Goal: Book appointment/travel/reservation

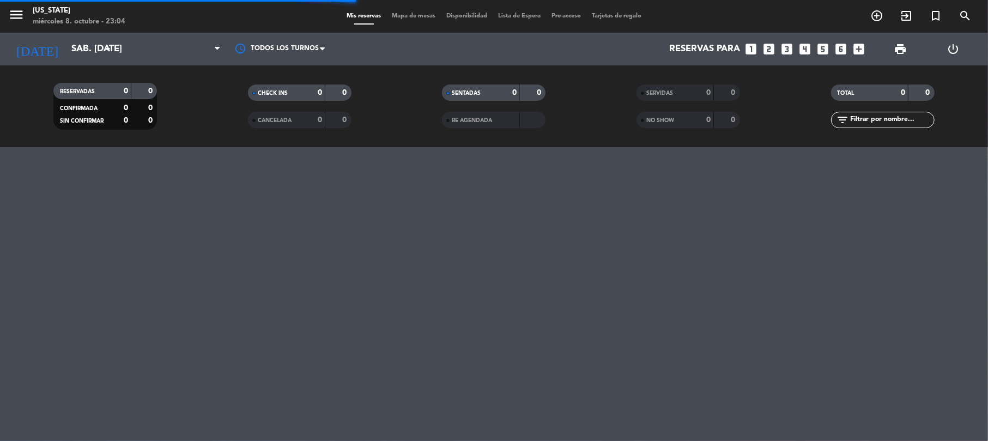
click at [947, 21] on span "turned_in_not" at bounding box center [935, 16] width 29 height 19
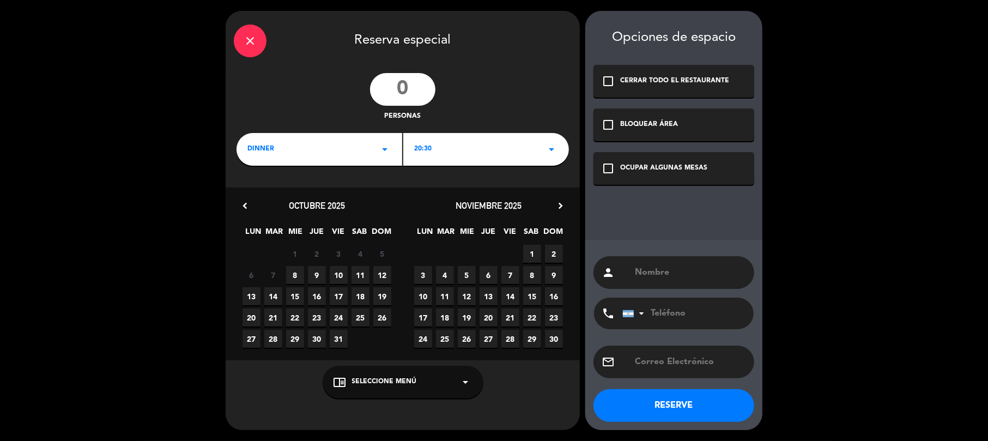
click at [408, 87] on input "number" at bounding box center [402, 89] width 65 height 33
type input "2"
type input "12"
click at [705, 172] on div "OCUPAR ALGUNAS MESAS" at bounding box center [663, 168] width 87 height 11
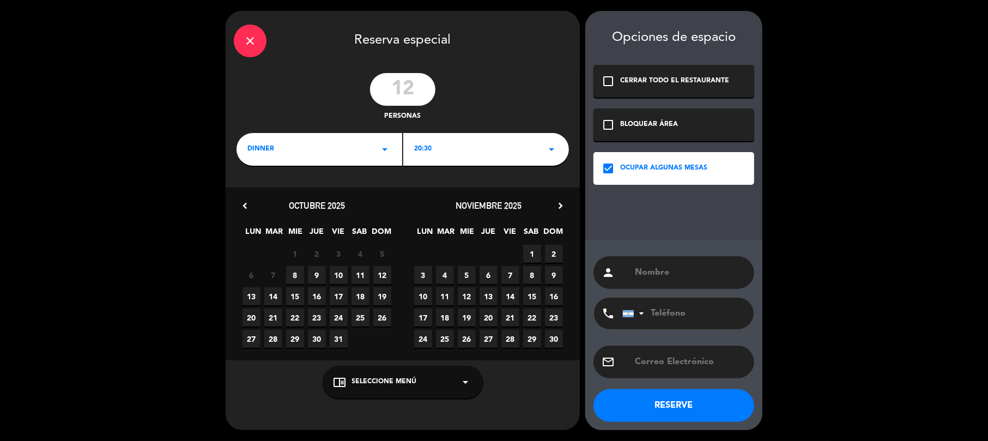
click at [323, 150] on div "DINNER arrow_drop_down" at bounding box center [320, 149] width 166 height 33
click at [320, 182] on div "Cena" at bounding box center [319, 179] width 160 height 11
click at [458, 143] on div "20:30 arrow_drop_down" at bounding box center [486, 149] width 166 height 33
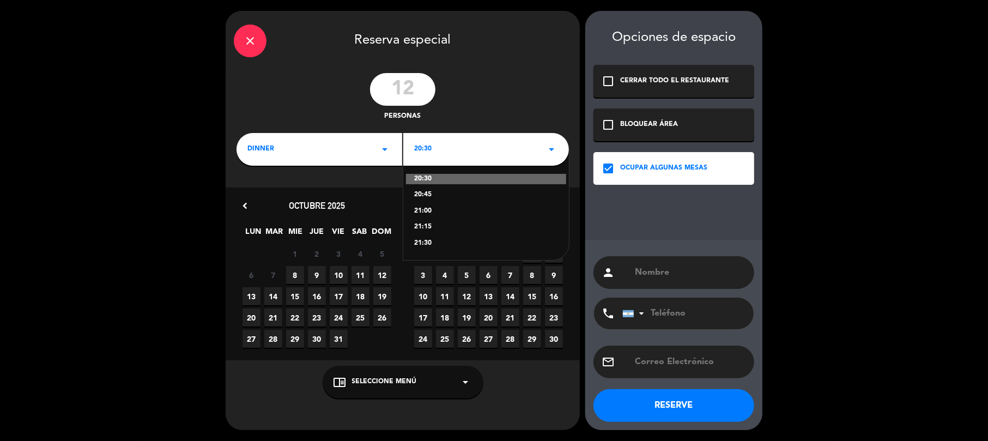
click at [443, 242] on div "21:30" at bounding box center [486, 243] width 144 height 11
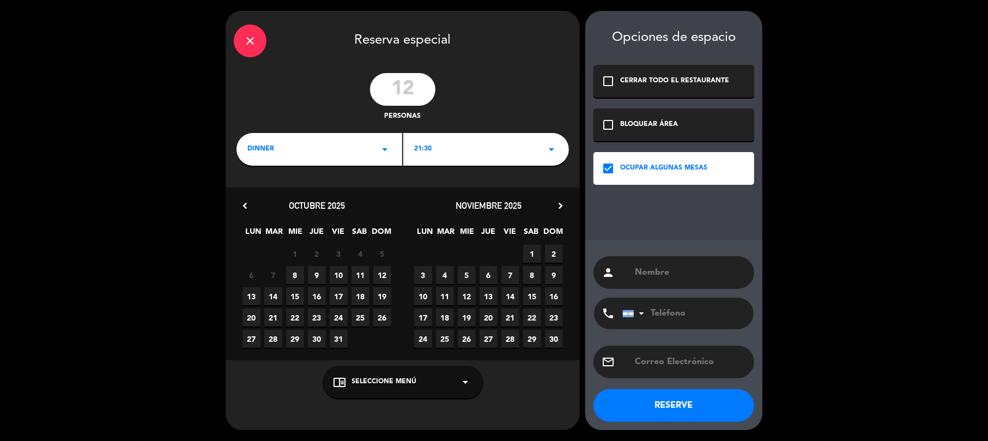
click at [681, 288] on div "person" at bounding box center [674, 272] width 161 height 33
click at [685, 276] on input "text" at bounding box center [690, 272] width 112 height 15
paste input "[PERSON_NAME]"
type input "[PERSON_NAME]"
click at [726, 317] on input "tel" at bounding box center [682, 314] width 120 height 32
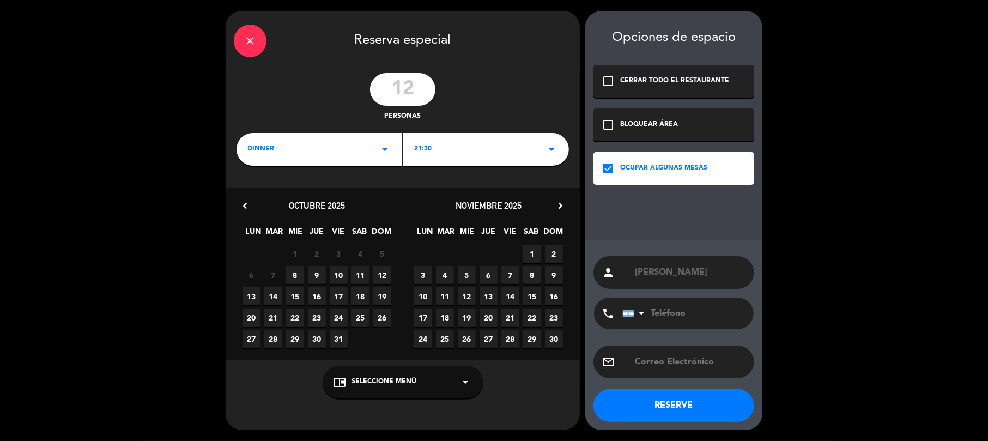
click at [362, 273] on span "11" at bounding box center [361, 275] width 18 height 18
click at [683, 361] on input "text" at bounding box center [690, 361] width 112 height 15
paste input "[EMAIL_ADDRESS][DOMAIN_NAME]"
type input "[EMAIL_ADDRESS][DOMAIN_NAME]"
click at [655, 403] on button "RESERVE" at bounding box center [674, 405] width 161 height 33
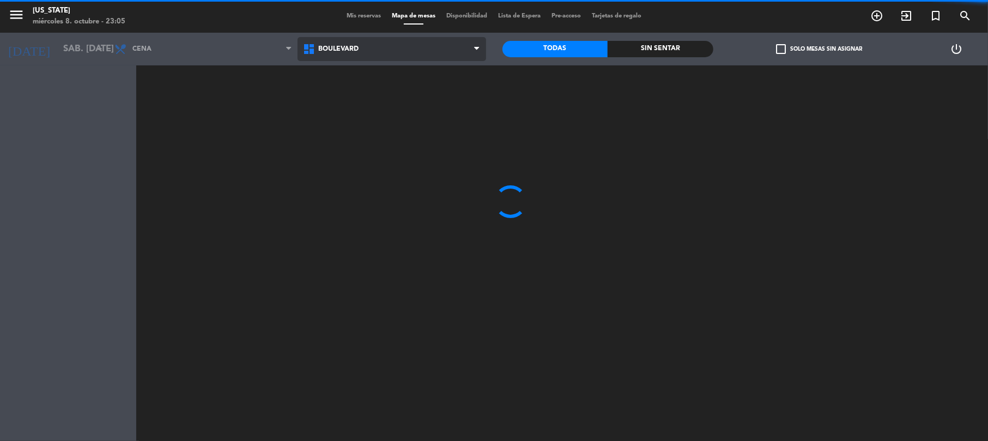
click at [360, 40] on span "BOULEVARD" at bounding box center [392, 49] width 189 height 24
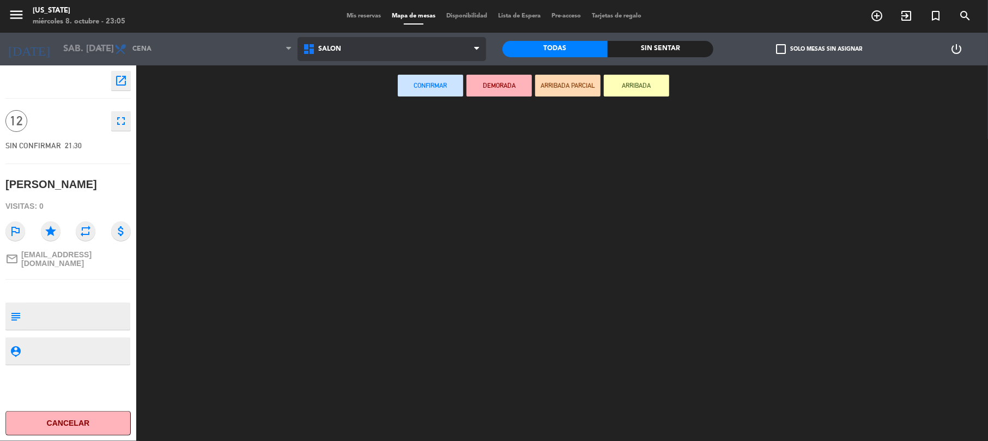
click at [362, 98] on ng-component "menu [US_STATE] miércoles 8. octubre - 23:05 Mis reservas Mapa de mesas Disponi…" at bounding box center [494, 221] width 988 height 443
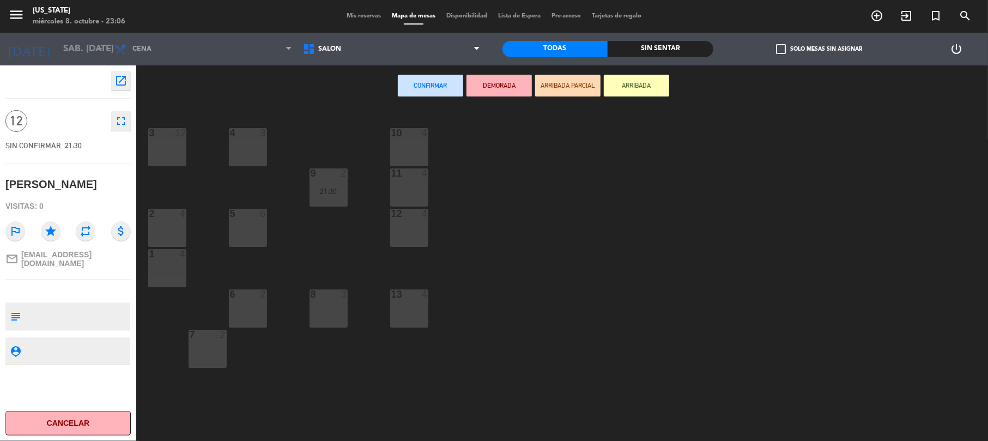
click at [177, 144] on div "3 12" at bounding box center [167, 147] width 38 height 38
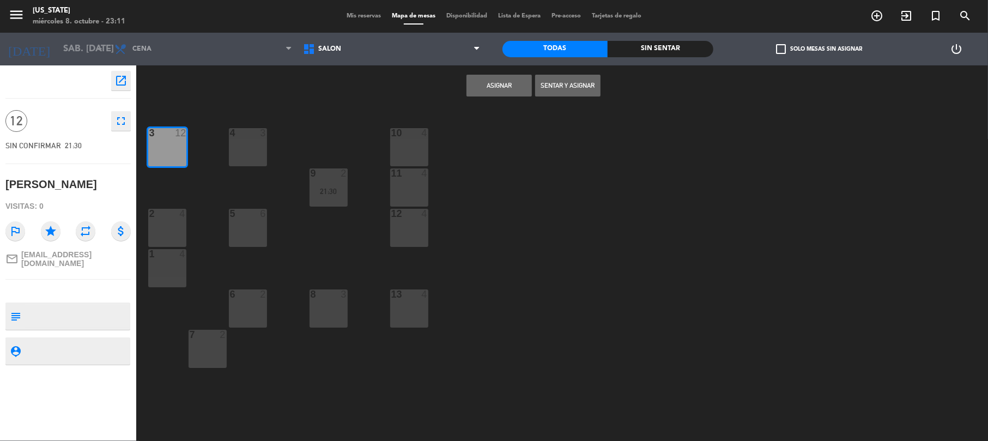
click at [509, 87] on button "Asignar" at bounding box center [499, 86] width 65 height 22
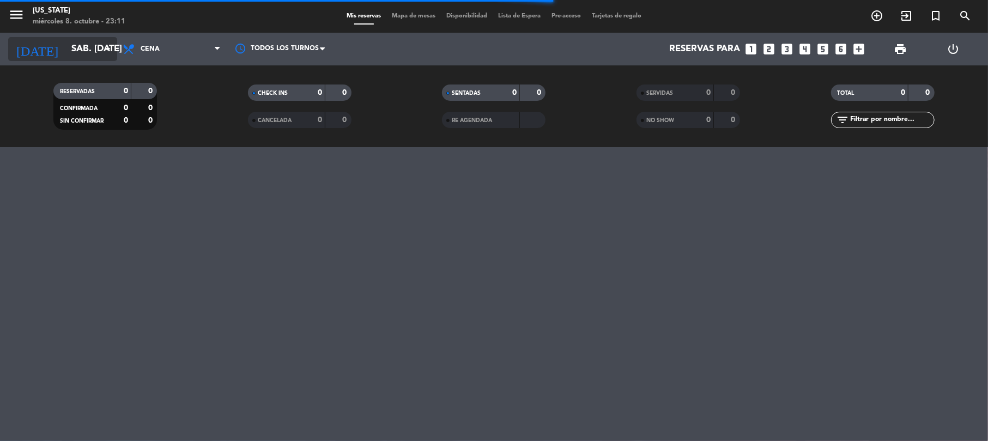
click at [66, 39] on input "sáb. [DATE]" at bounding box center [125, 49] width 118 height 21
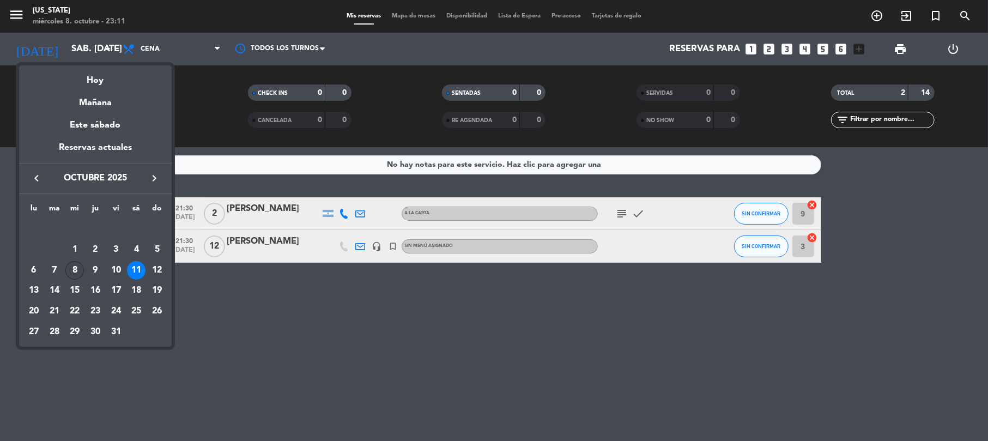
click at [73, 274] on div "8" at bounding box center [74, 270] width 19 height 19
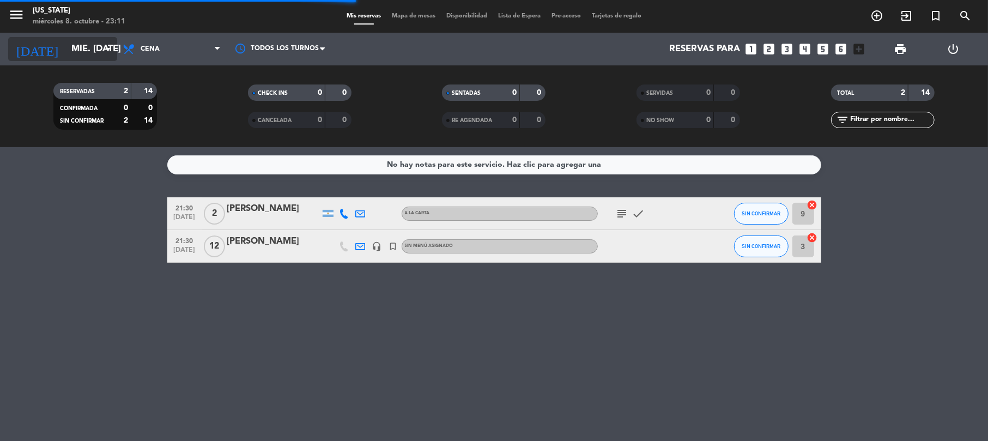
click at [73, 40] on input "mié. [DATE]" at bounding box center [125, 49] width 118 height 21
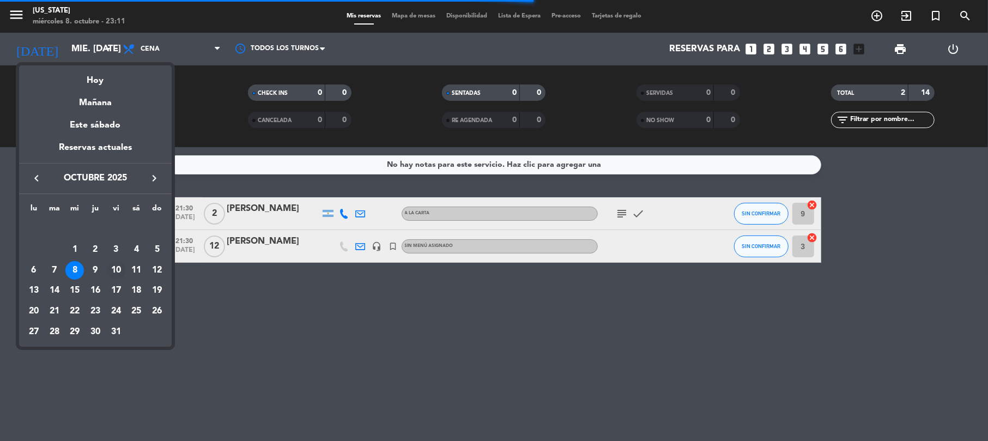
click at [118, 271] on div "10" at bounding box center [116, 270] width 19 height 19
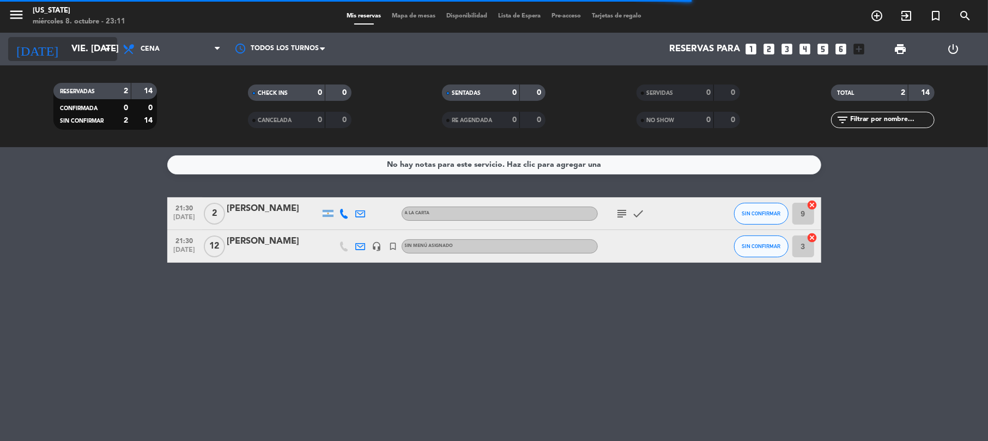
click at [81, 41] on input "vie. [DATE]" at bounding box center [125, 49] width 118 height 21
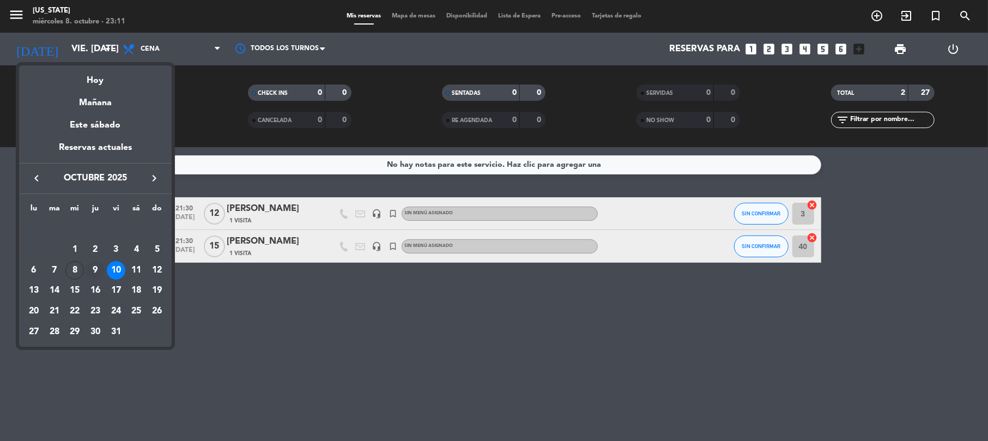
click at [89, 270] on div "9" at bounding box center [95, 270] width 19 height 19
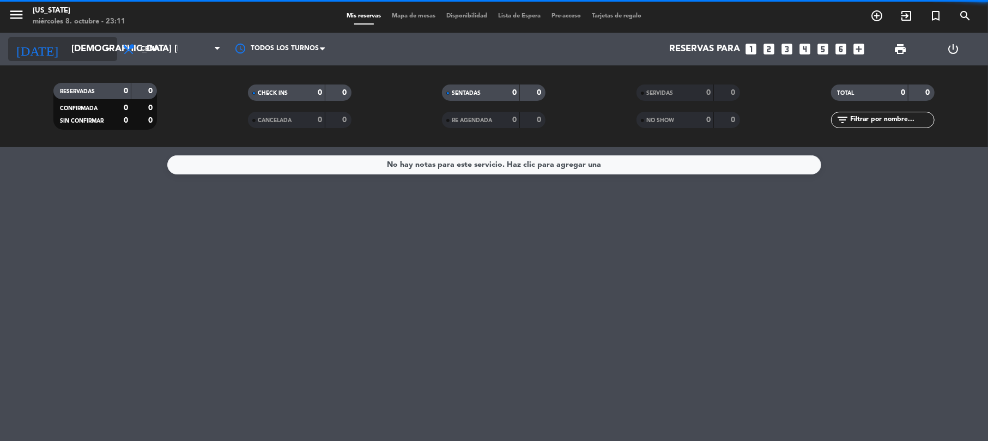
click at [68, 52] on input "[DEMOGRAPHIC_DATA] [DATE]" at bounding box center [125, 49] width 118 height 21
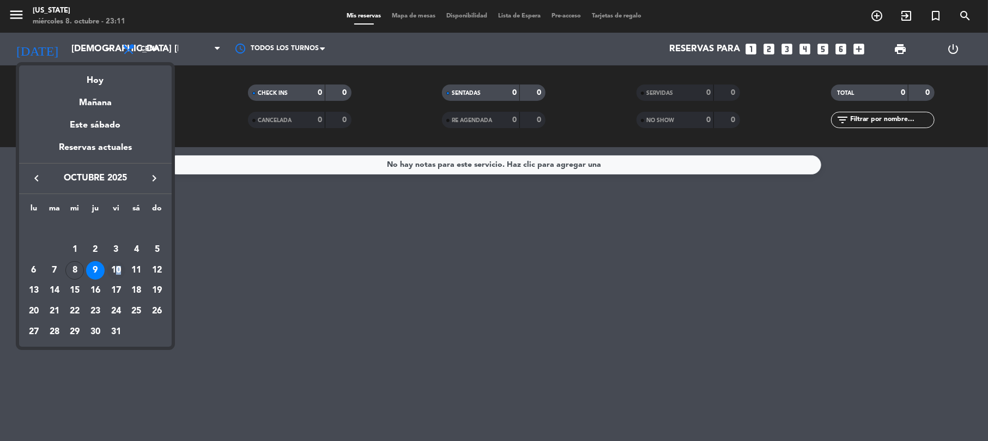
click at [119, 267] on div "10" at bounding box center [116, 270] width 19 height 19
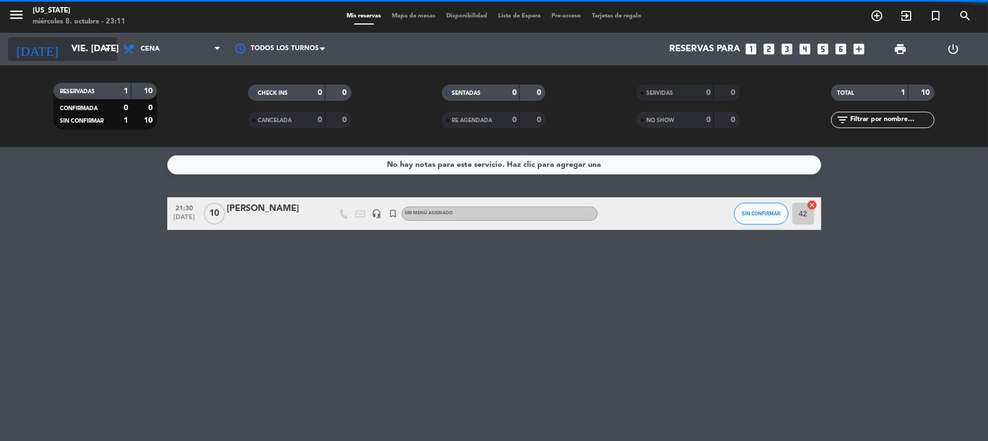
click at [73, 50] on input "vie. [DATE]" at bounding box center [125, 49] width 118 height 21
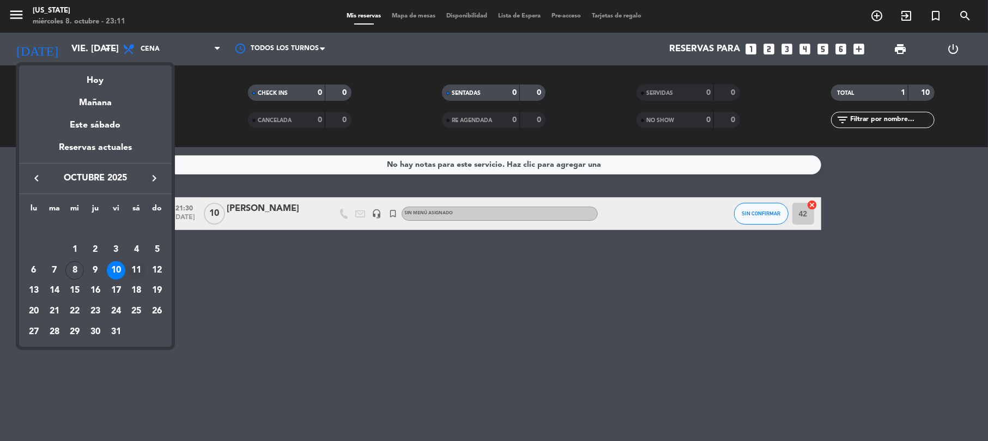
click at [136, 262] on div "11" at bounding box center [136, 270] width 19 height 19
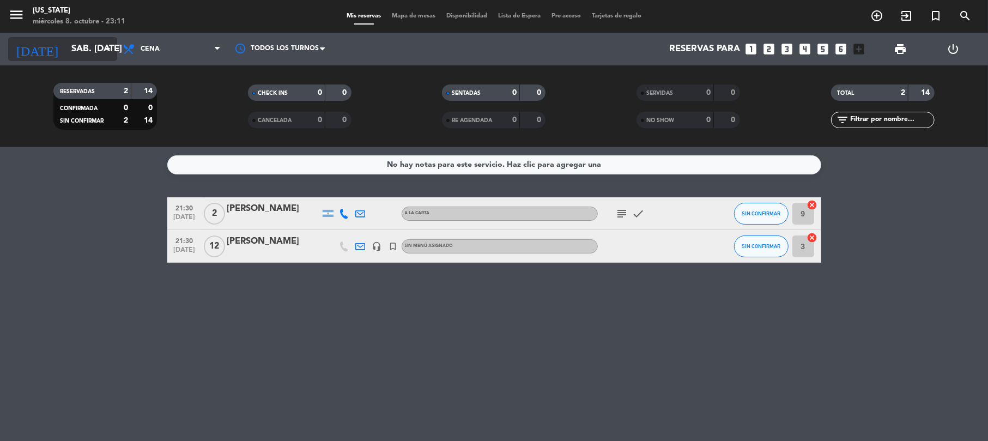
click at [99, 47] on input "sáb. [DATE]" at bounding box center [125, 49] width 118 height 21
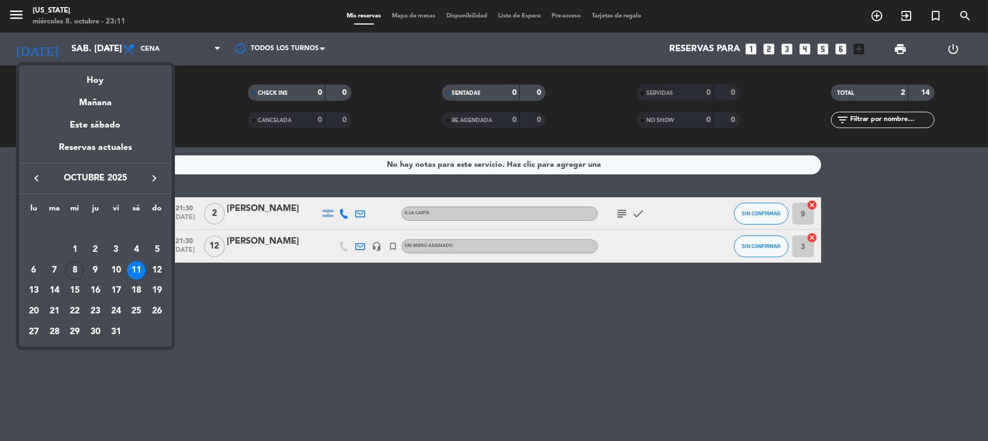
click at [156, 267] on div "12" at bounding box center [157, 270] width 19 height 19
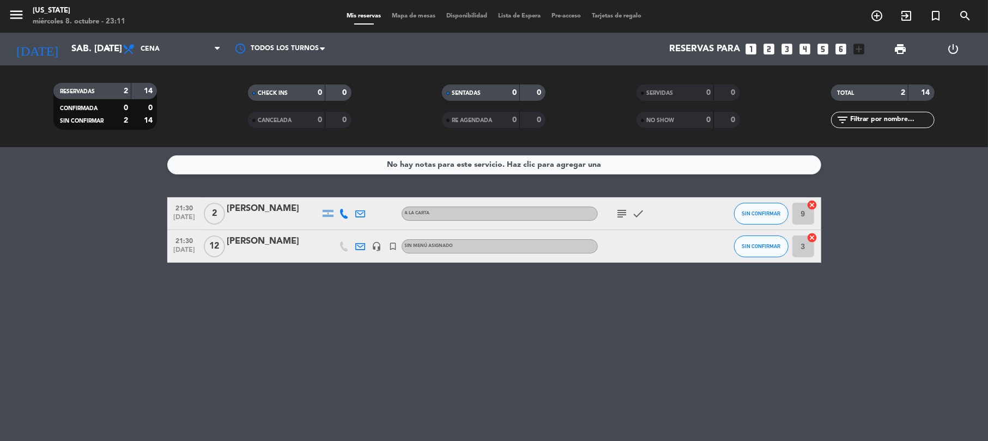
type input "dom. [DATE]"
